Goal: Information Seeking & Learning: Learn about a topic

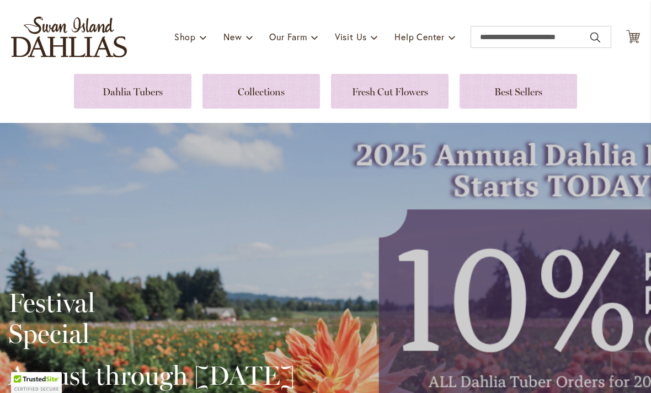
scroll to position [62, 0]
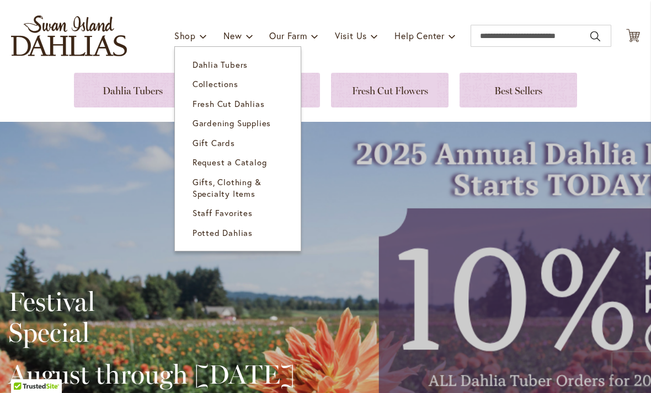
click at [214, 67] on span "Dahlia Tubers" at bounding box center [220, 64] width 55 height 11
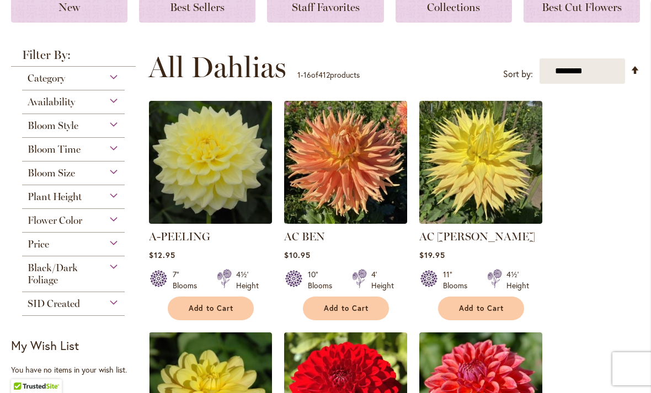
scroll to position [190, 0]
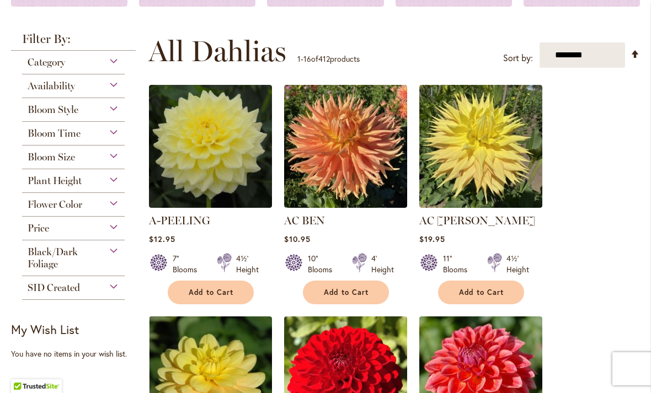
click at [52, 66] on span "Category" at bounding box center [47, 62] width 38 height 12
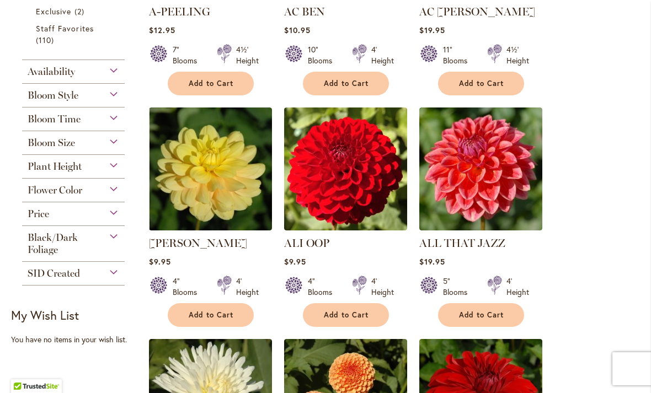
scroll to position [400, 0]
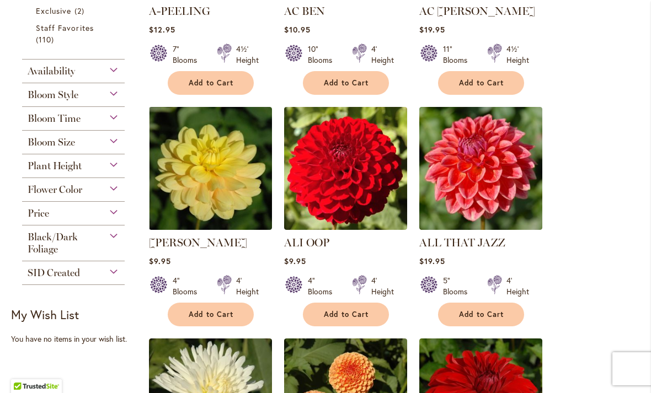
click at [61, 279] on span "SID Created" at bounding box center [54, 273] width 52 height 12
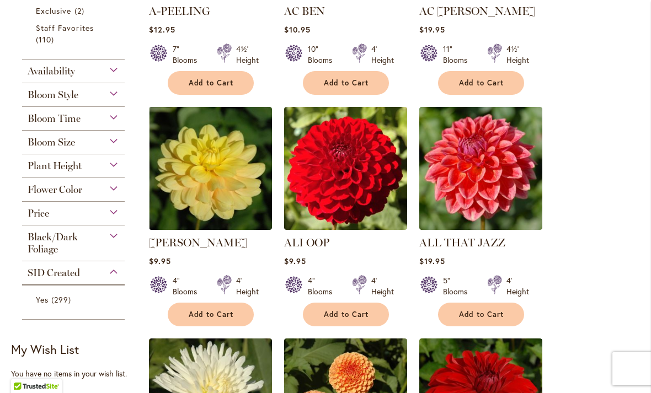
click at [72, 279] on span "SID Created" at bounding box center [54, 273] width 52 height 12
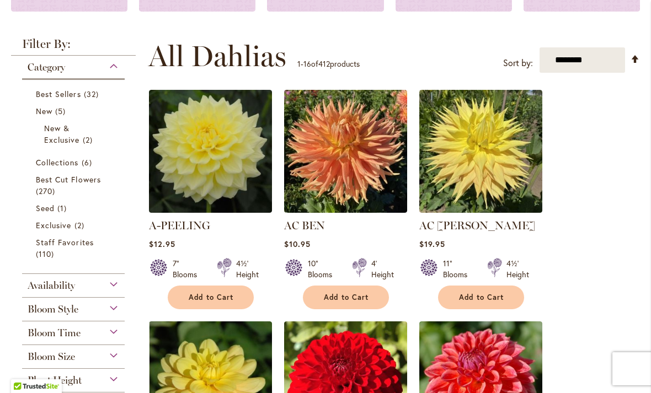
scroll to position [186, 0]
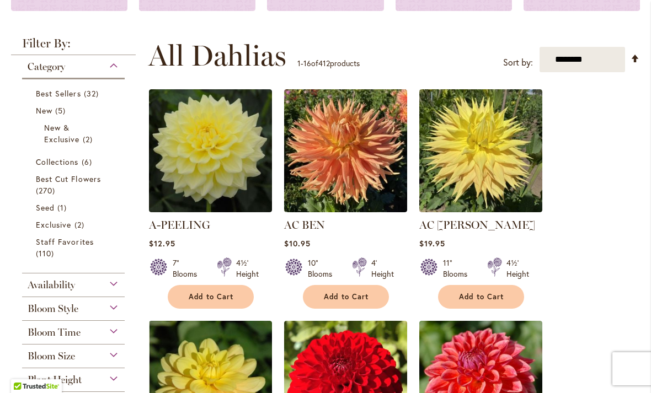
click at [612, 58] on select "**********" at bounding box center [583, 60] width 86 height 26
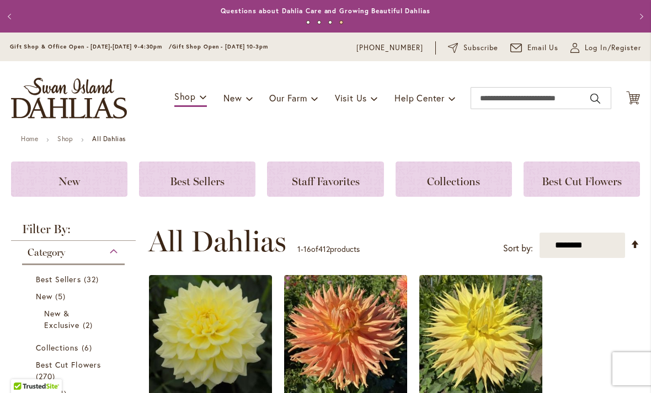
scroll to position [0, 0]
click at [599, 249] on select "**********" at bounding box center [583, 246] width 86 height 26
select select "****"
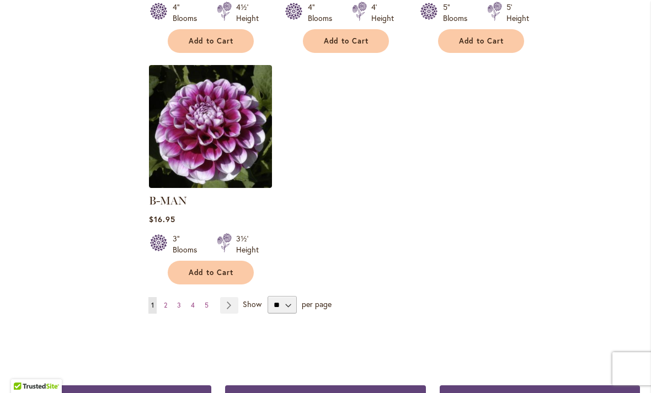
scroll to position [1379, 0]
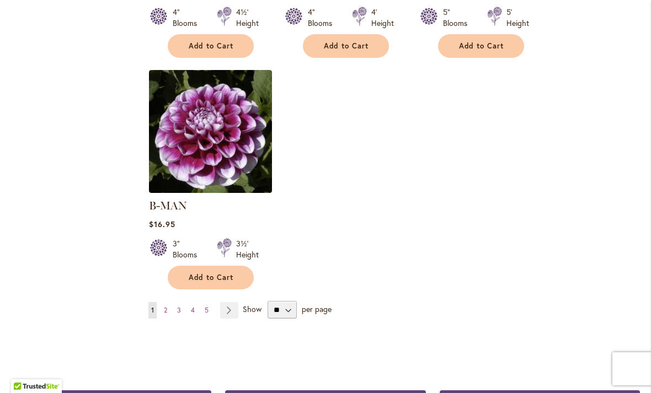
click at [231, 302] on link "Page Next" at bounding box center [229, 310] width 18 height 17
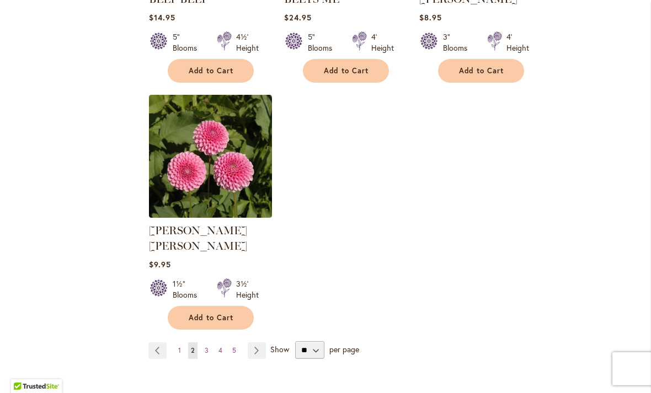
scroll to position [1343, 0]
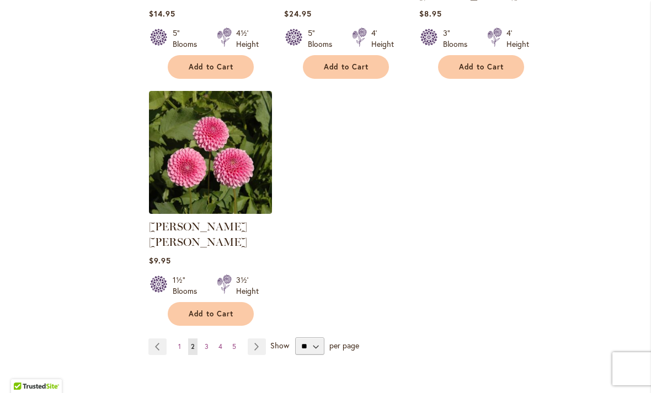
click at [254, 339] on link "Page Next" at bounding box center [257, 347] width 18 height 17
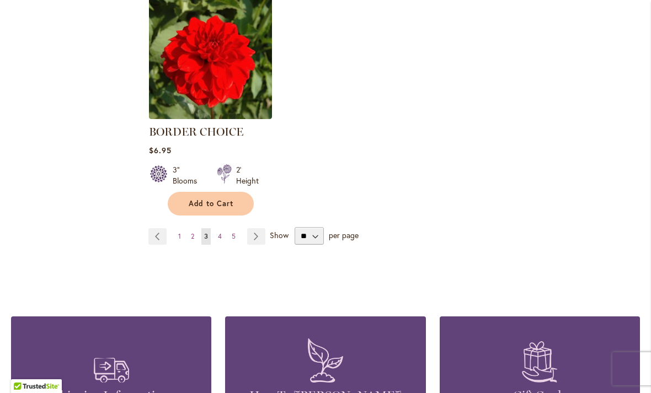
scroll to position [1438, 0]
click at [261, 243] on link "Page Next" at bounding box center [256, 236] width 18 height 17
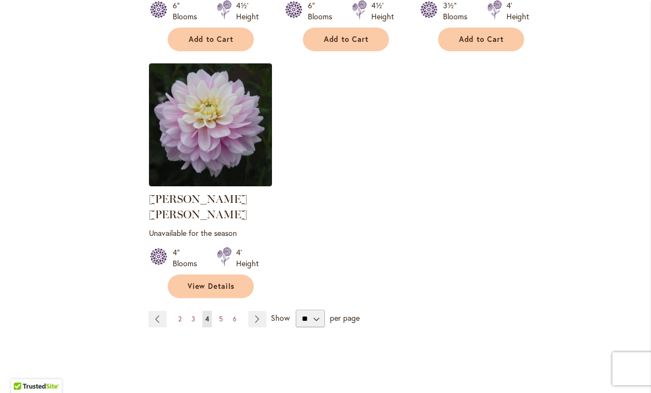
scroll to position [1390, 0]
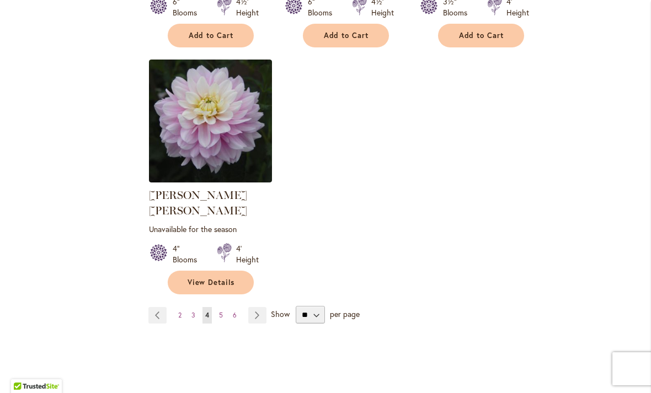
click at [253, 307] on link "Page Next" at bounding box center [257, 315] width 18 height 17
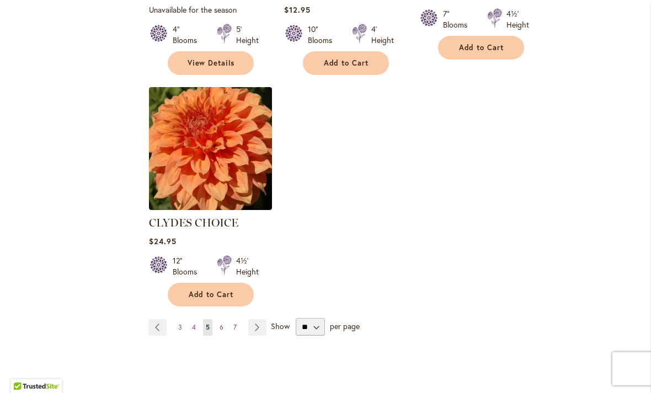
scroll to position [1384, 0]
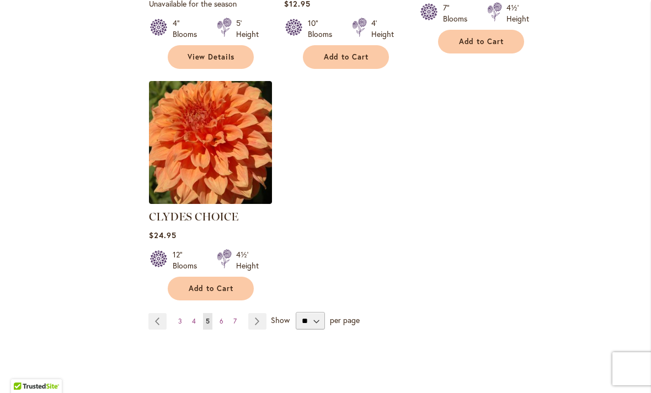
click at [252, 313] on link "Page Next" at bounding box center [257, 321] width 18 height 17
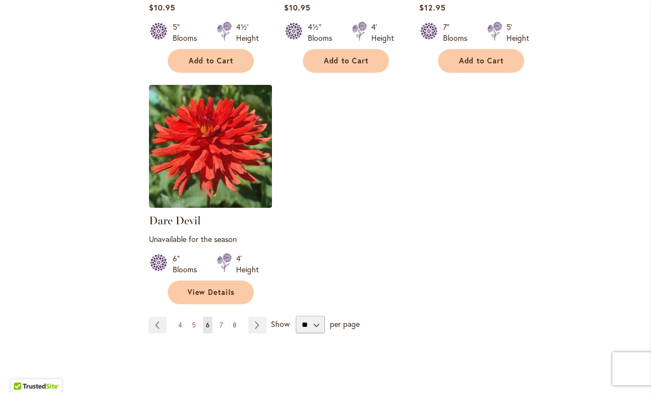
scroll to position [1391, 0]
click at [254, 317] on link "Page Next" at bounding box center [257, 325] width 18 height 17
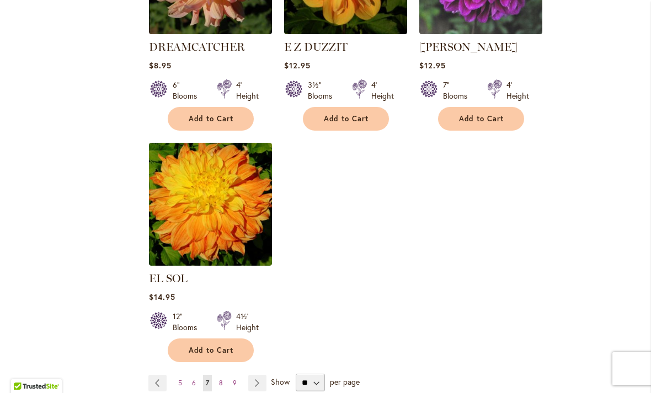
scroll to position [1307, 0]
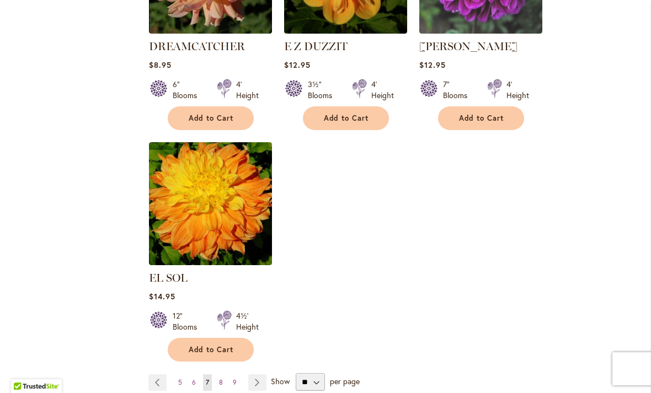
click at [256, 375] on link "Page Next" at bounding box center [257, 383] width 18 height 17
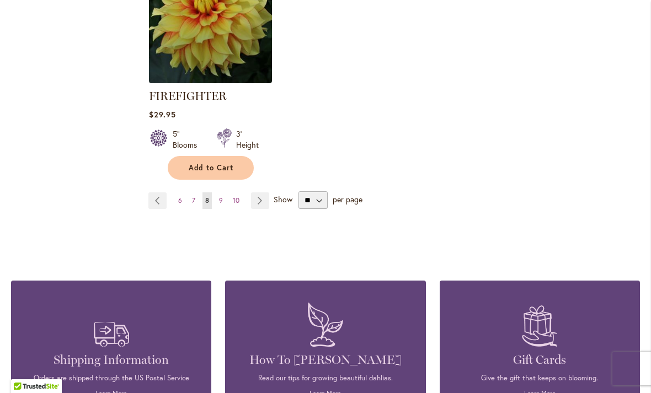
scroll to position [1577, 0]
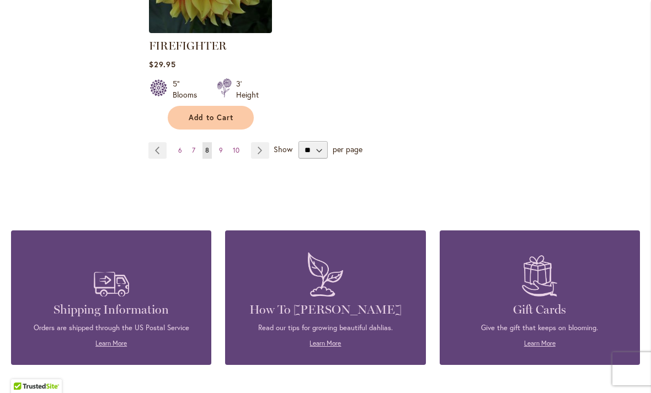
click at [259, 152] on link "Page Next" at bounding box center [260, 150] width 18 height 17
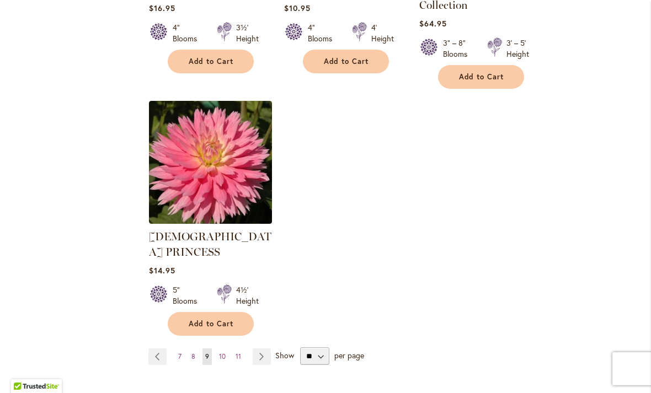
scroll to position [1466, 0]
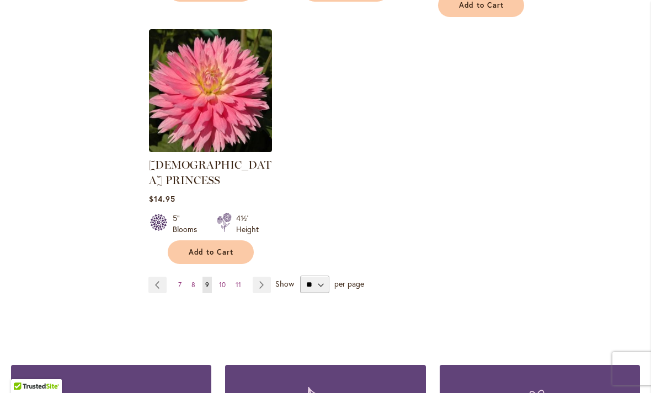
click at [260, 277] on link "Page Next" at bounding box center [262, 285] width 18 height 17
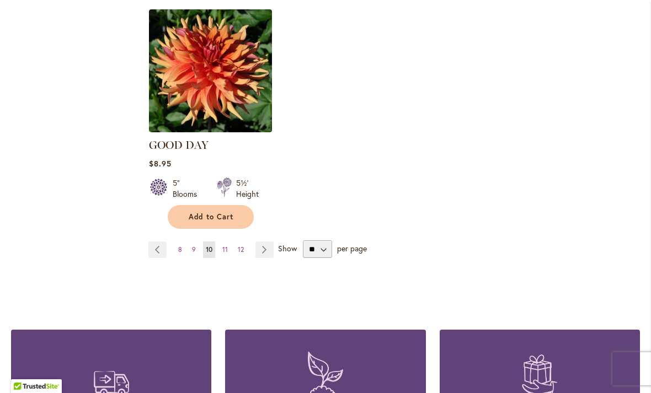
scroll to position [1446, 0]
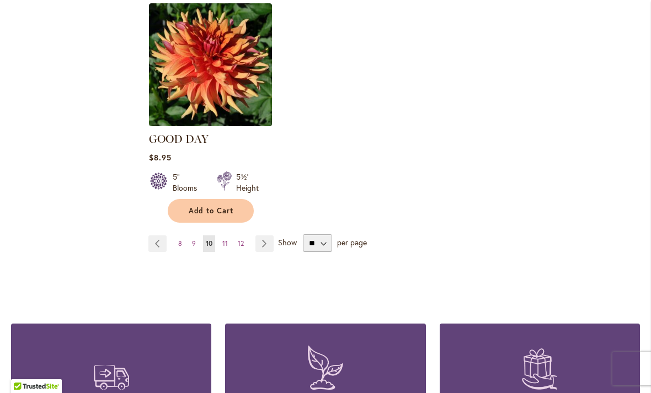
click at [265, 236] on link "Page Next" at bounding box center [264, 244] width 18 height 17
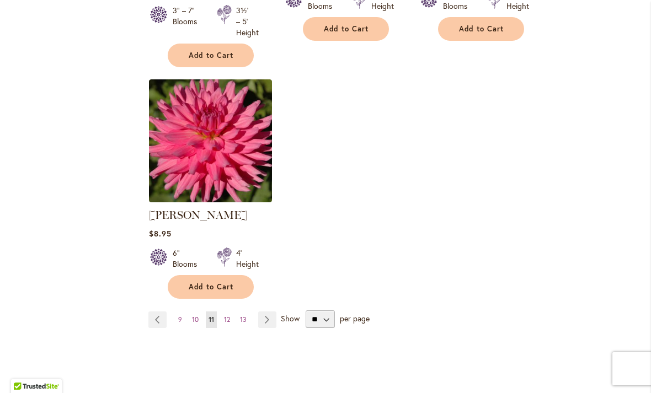
scroll to position [1412, 0]
click at [267, 311] on link "Page Next" at bounding box center [267, 319] width 18 height 17
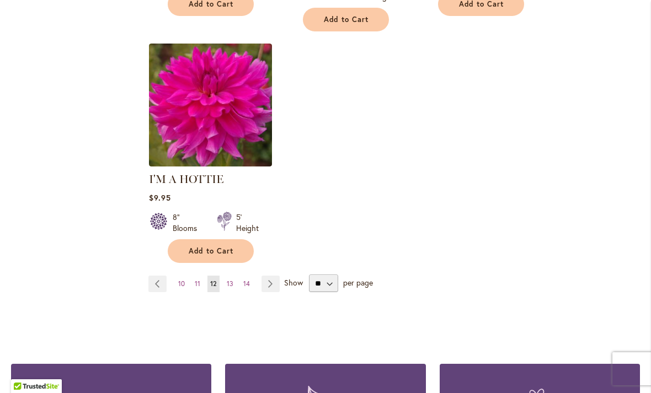
scroll to position [1424, 0]
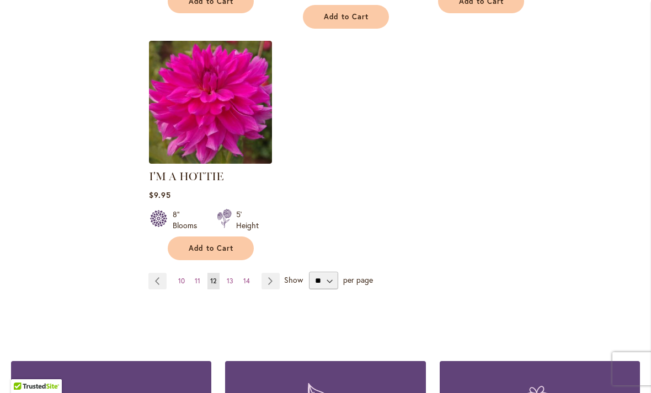
click at [271, 273] on link "Page Next" at bounding box center [270, 281] width 18 height 17
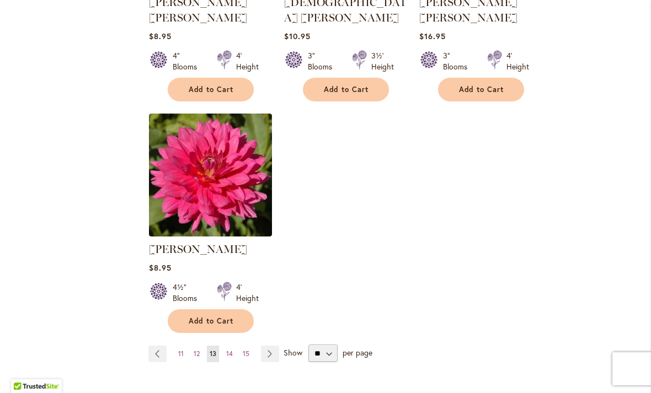
scroll to position [1348, 0]
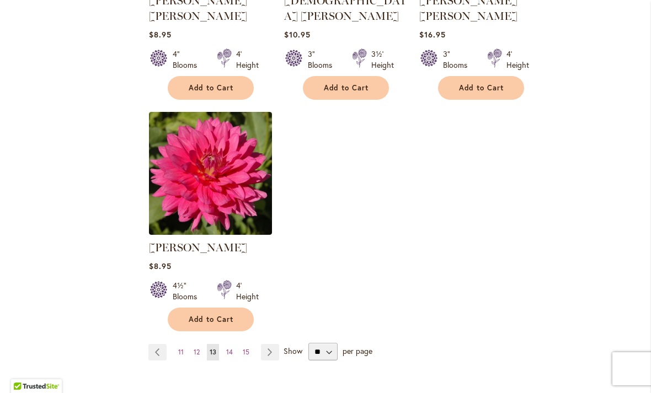
click at [275, 344] on link "Page Next" at bounding box center [270, 352] width 18 height 17
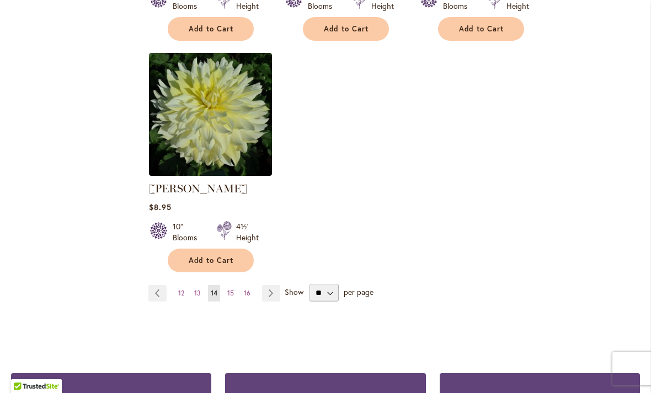
scroll to position [1397, 0]
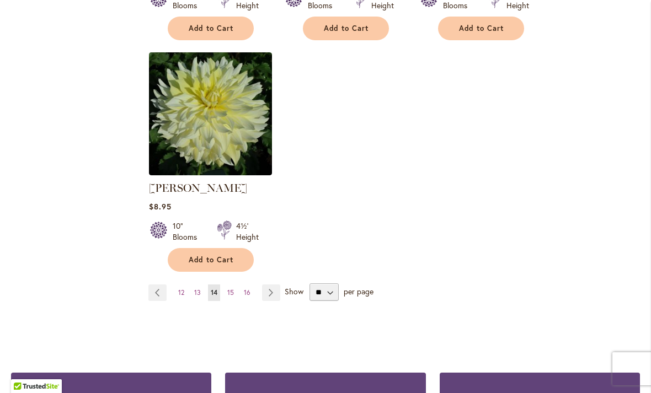
click at [270, 293] on link "Page Next" at bounding box center [271, 293] width 18 height 17
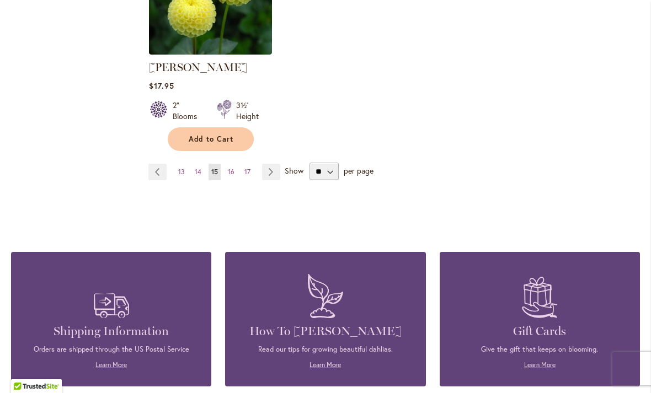
scroll to position [1562, 0]
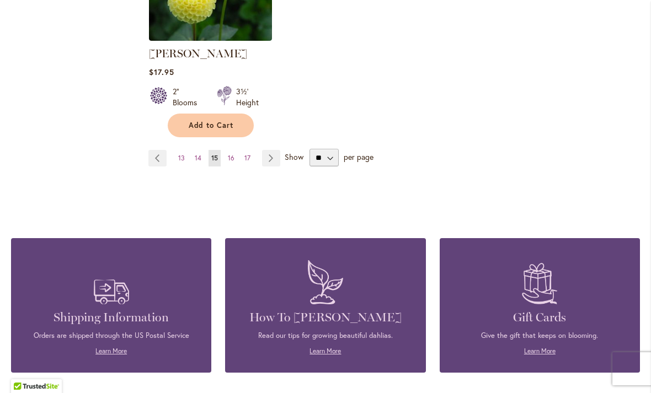
click at [276, 150] on link "Page Next" at bounding box center [271, 158] width 18 height 17
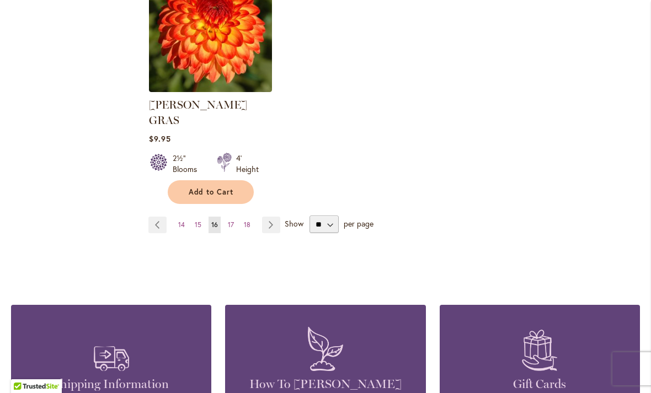
scroll to position [1481, 0]
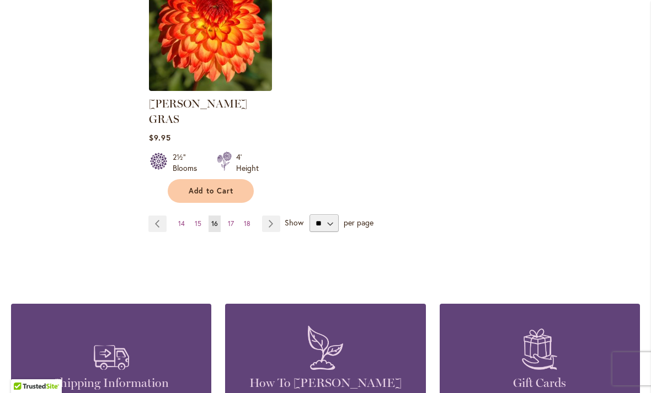
click at [272, 216] on link "Page Next" at bounding box center [271, 224] width 18 height 17
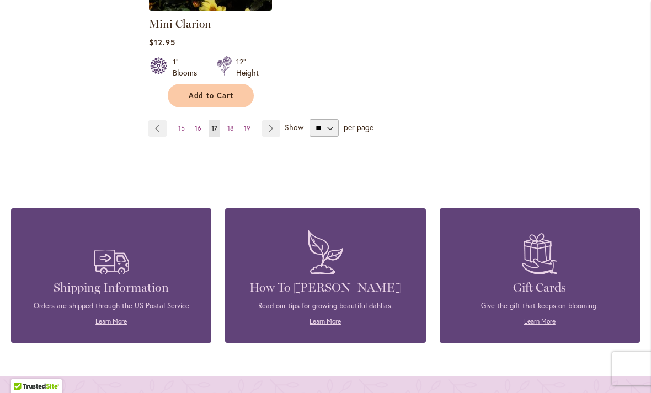
scroll to position [1655, 0]
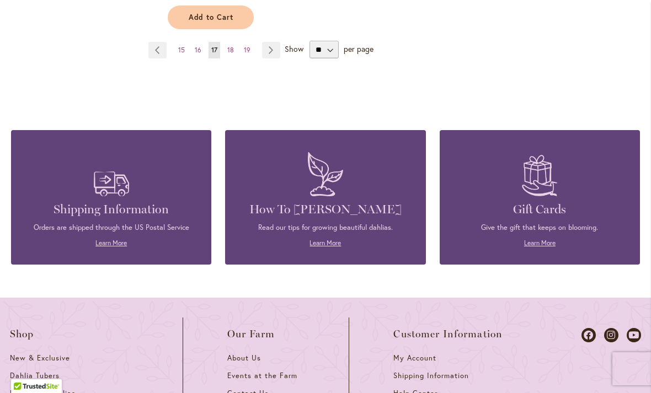
click at [157, 42] on link "Page Previous" at bounding box center [157, 50] width 18 height 17
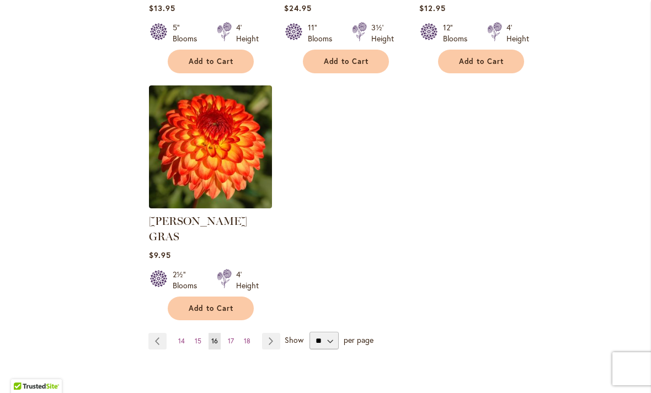
scroll to position [1380, 0]
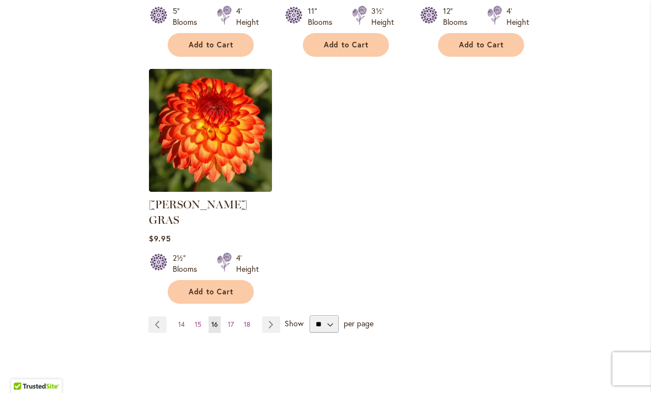
click at [268, 317] on link "Page Next" at bounding box center [271, 325] width 18 height 17
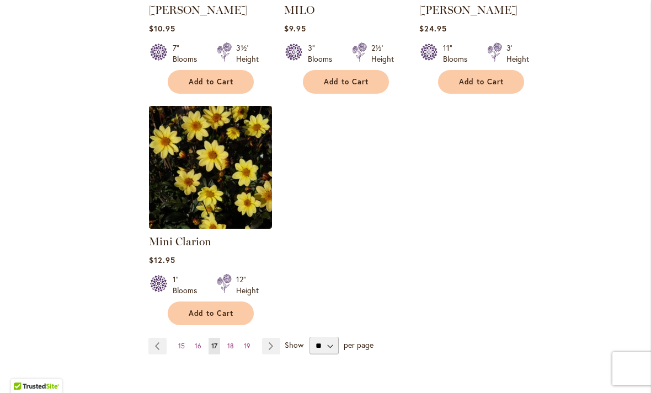
scroll to position [1366, 0]
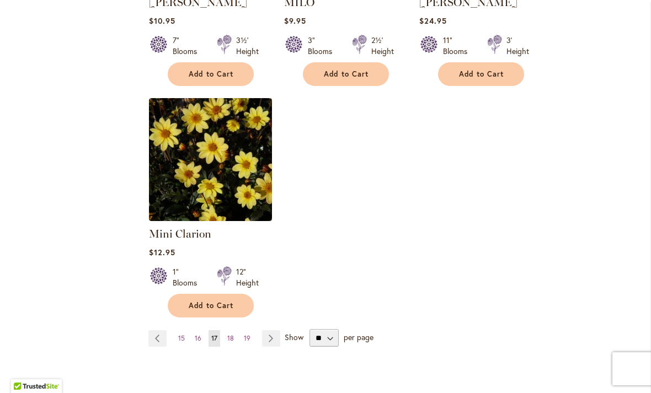
click at [271, 330] on link "Page Next" at bounding box center [271, 338] width 18 height 17
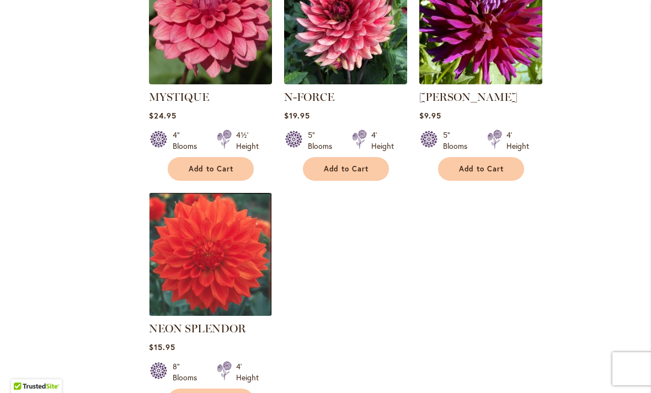
scroll to position [1322, 0]
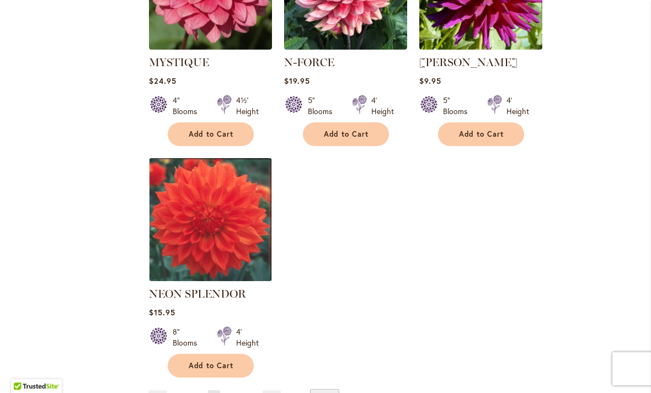
click at [270, 391] on link "Page Next" at bounding box center [272, 399] width 18 height 17
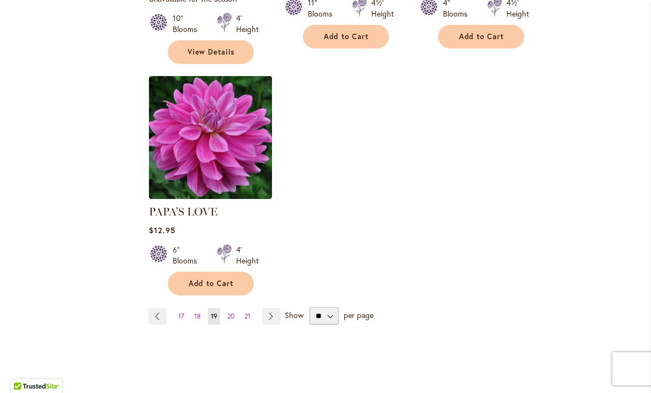
scroll to position [1406, 0]
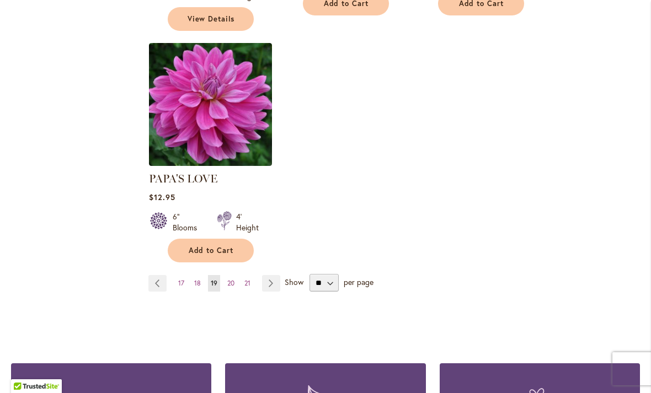
click at [268, 275] on link "Page Next" at bounding box center [271, 283] width 18 height 17
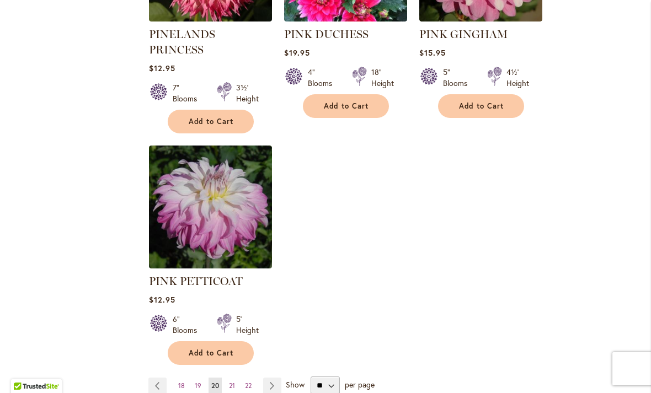
scroll to position [1353, 0]
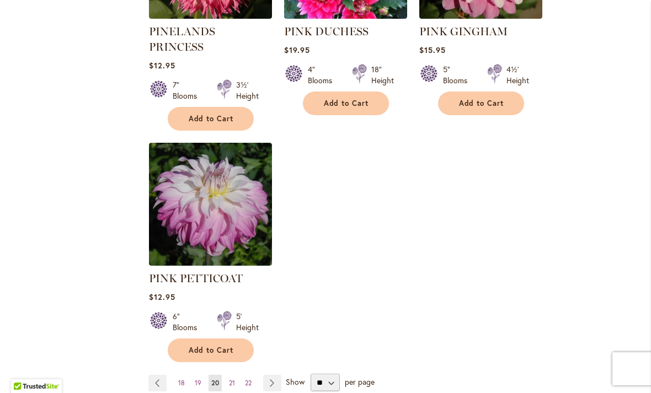
click at [271, 375] on link "Page Next" at bounding box center [272, 383] width 18 height 17
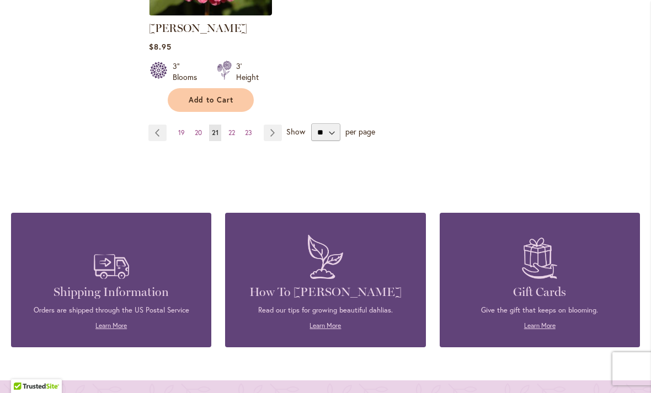
scroll to position [1552, 0]
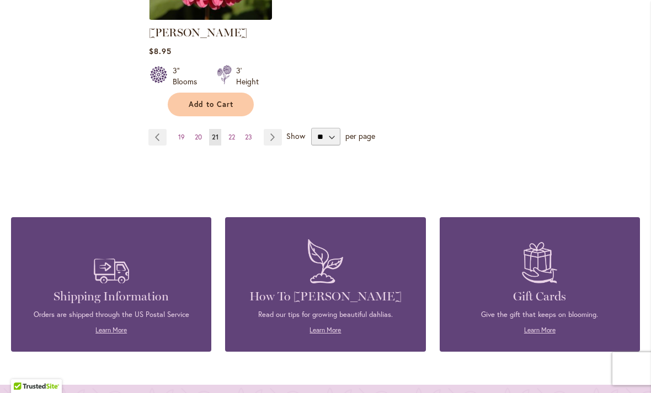
click at [266, 135] on link "Page Next" at bounding box center [273, 137] width 18 height 17
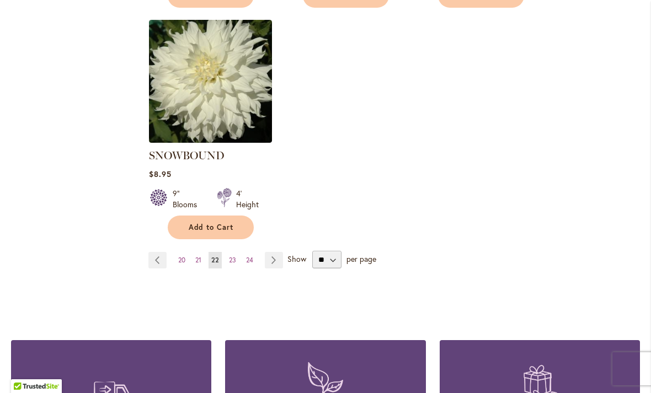
scroll to position [1429, 0]
click at [271, 253] on link "Page Next" at bounding box center [274, 261] width 18 height 17
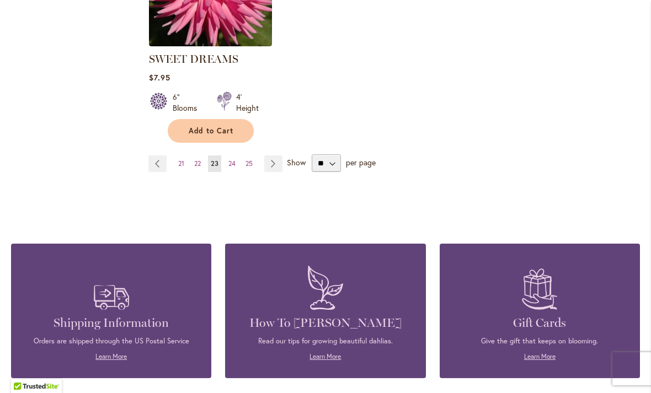
scroll to position [1492, 0]
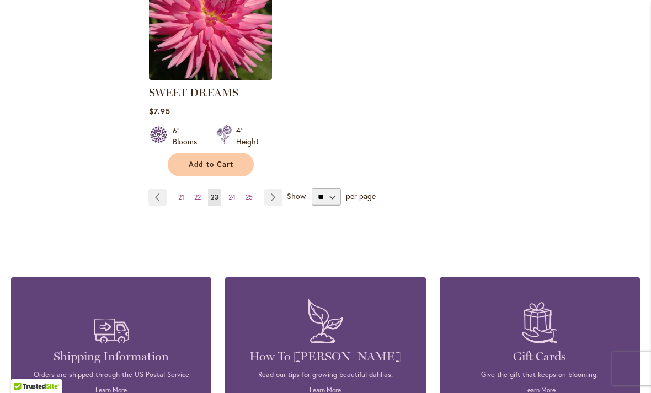
click at [275, 198] on link "Page Next" at bounding box center [273, 197] width 18 height 17
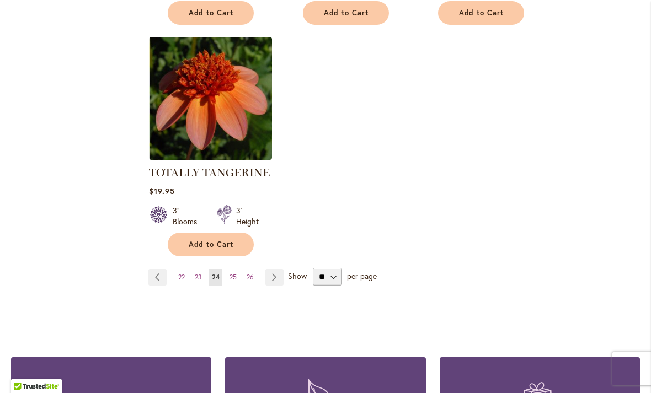
scroll to position [1413, 0]
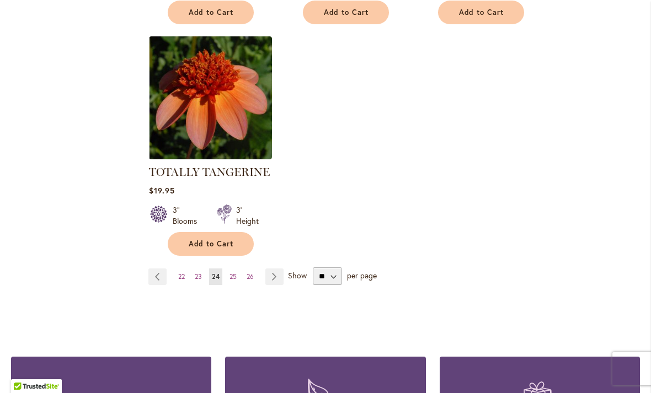
click at [277, 269] on link "Page Next" at bounding box center [274, 277] width 18 height 17
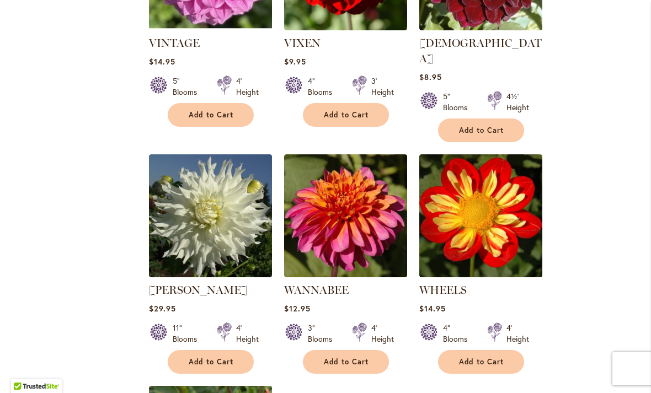
scroll to position [831, 0]
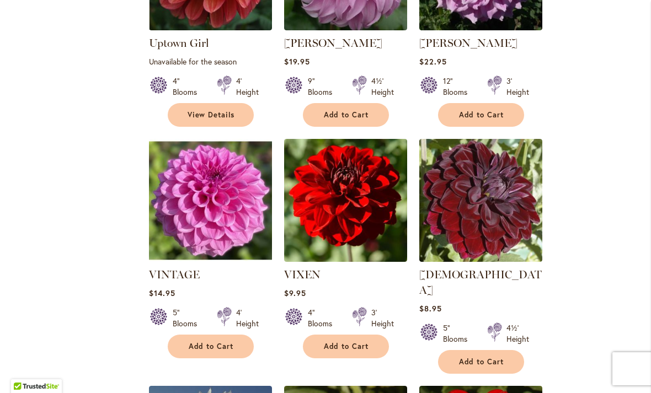
click at [484, 201] on img at bounding box center [480, 200] width 123 height 123
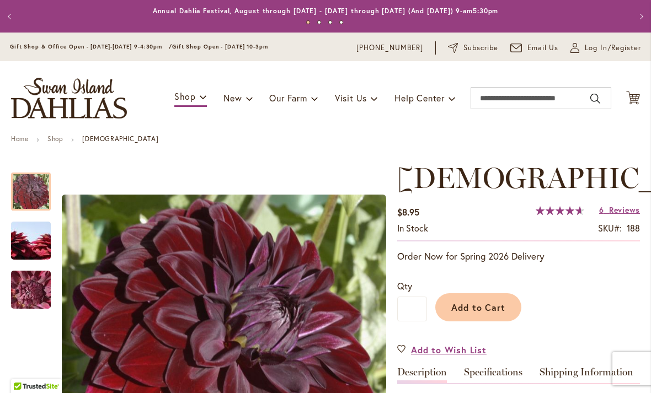
scroll to position [62, 0]
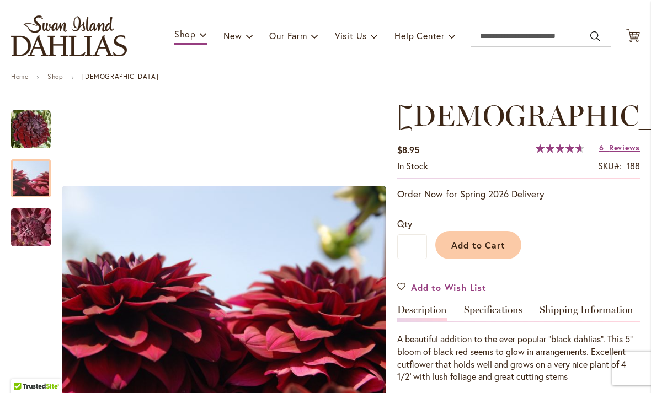
click at [30, 183] on img "VOODOO" at bounding box center [30, 178] width 79 height 53
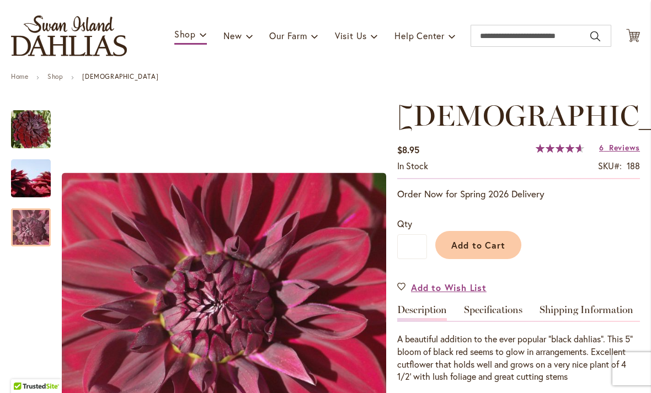
click at [33, 223] on img "VOODOO" at bounding box center [30, 228] width 79 height 60
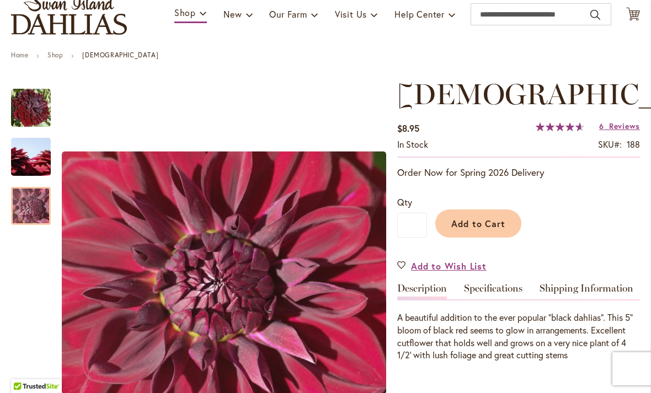
scroll to position [72, 0]
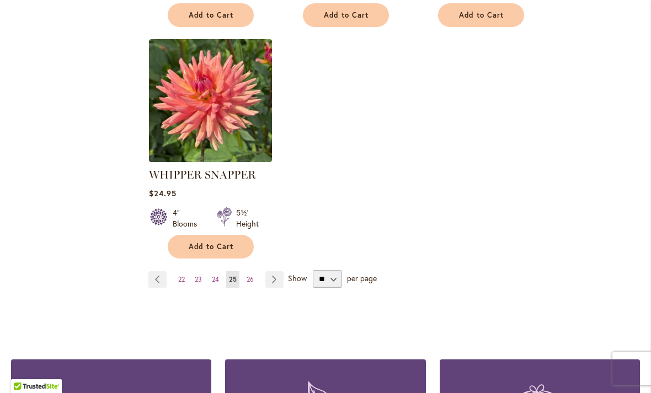
scroll to position [1416, 0]
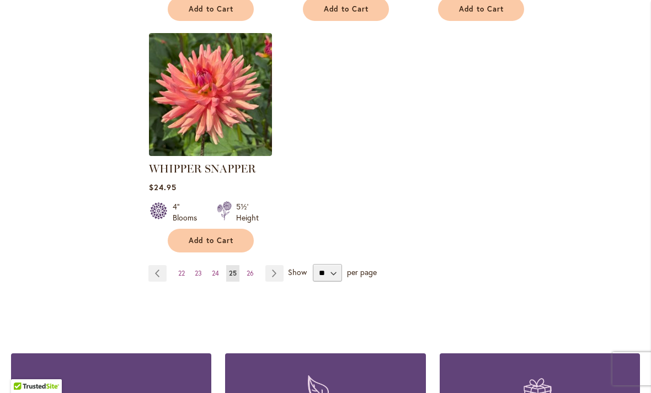
click at [269, 265] on link "Page Next" at bounding box center [274, 273] width 18 height 17
